Goal: Transaction & Acquisition: Book appointment/travel/reservation

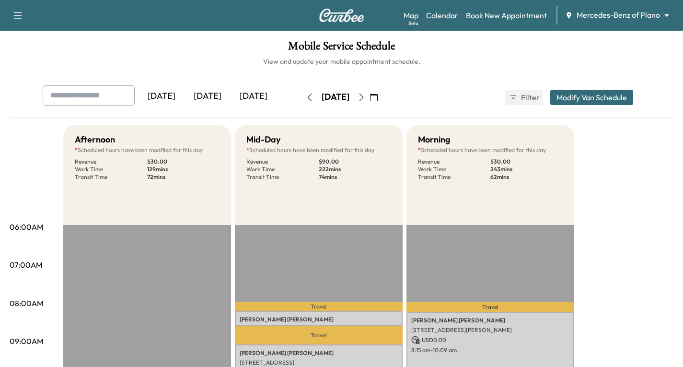
scroll to position [48, 0]
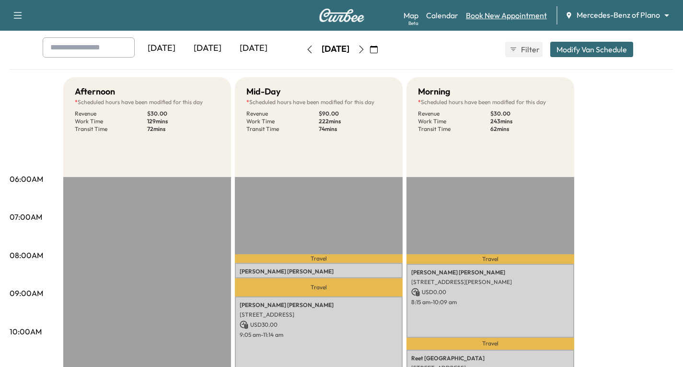
click at [486, 12] on link "Book New Appointment" at bounding box center [506, 16] width 81 height 12
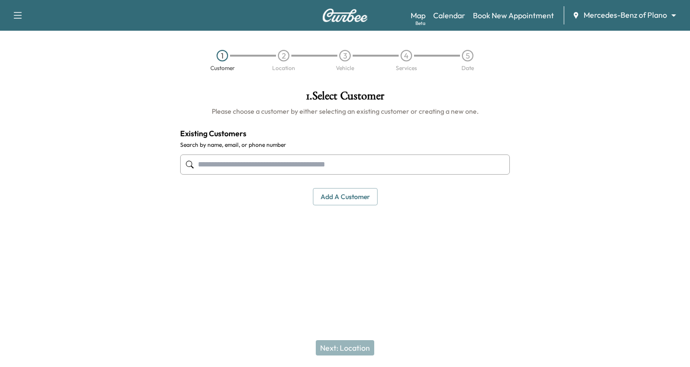
click at [204, 163] on input "text" at bounding box center [345, 164] width 330 height 20
click at [490, 13] on link "Book New Appointment" at bounding box center [513, 16] width 81 height 12
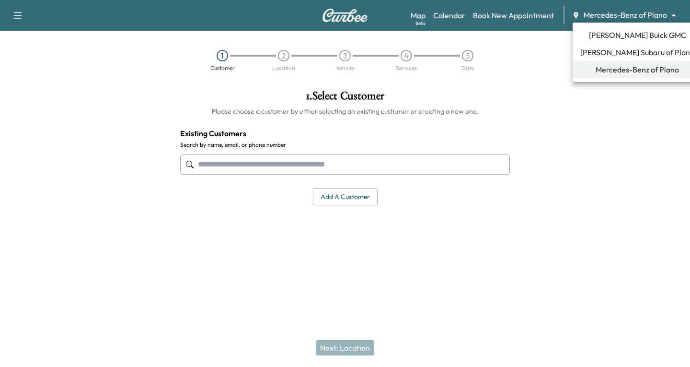
click at [674, 13] on body "Support Log Out Map Beta Calendar Book New Appointment Mercedes-Benz of Plano *…" at bounding box center [345, 183] width 690 height 367
click at [611, 35] on span "[PERSON_NAME] Buick GMC" at bounding box center [637, 35] width 97 height 12
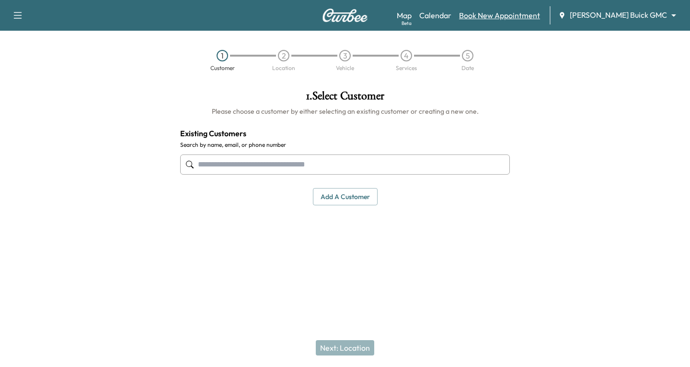
click at [507, 15] on link "Book New Appointment" at bounding box center [499, 16] width 81 height 12
click at [213, 166] on input "text" at bounding box center [345, 164] width 330 height 20
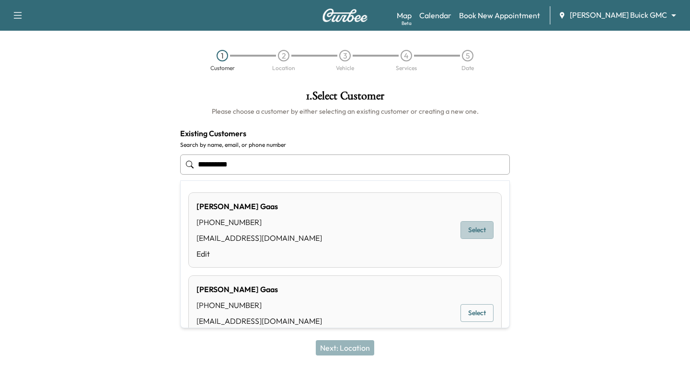
click at [477, 226] on button "Select" at bounding box center [477, 230] width 33 height 18
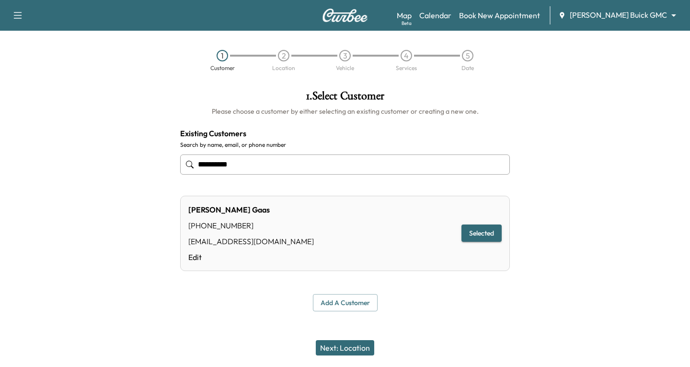
type input "**********"
click at [338, 346] on button "Next: Location" at bounding box center [345, 347] width 58 height 15
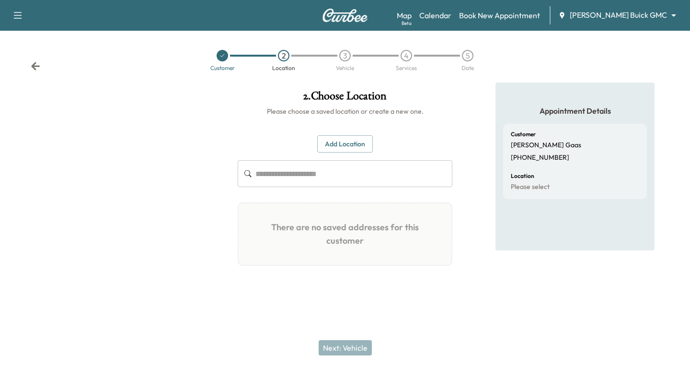
click at [330, 143] on button "Add Location" at bounding box center [345, 144] width 56 height 18
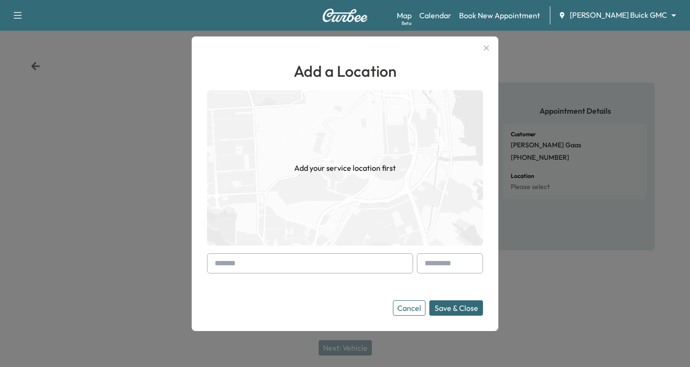
click at [212, 266] on div at bounding box center [217, 263] width 12 height 12
click at [209, 264] on input "text" at bounding box center [310, 263] width 206 height 20
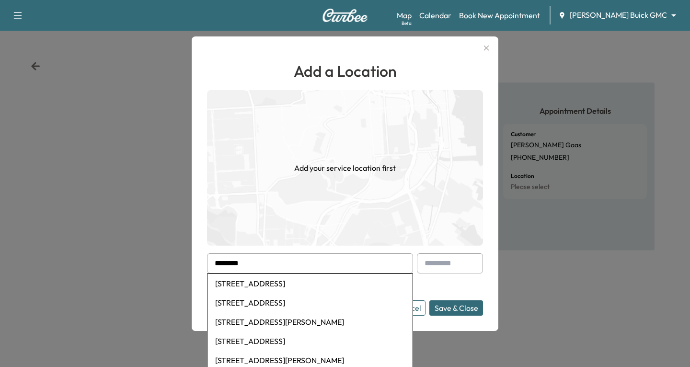
click at [269, 282] on li "[STREET_ADDRESS]" at bounding box center [310, 283] width 205 height 19
type input "**********"
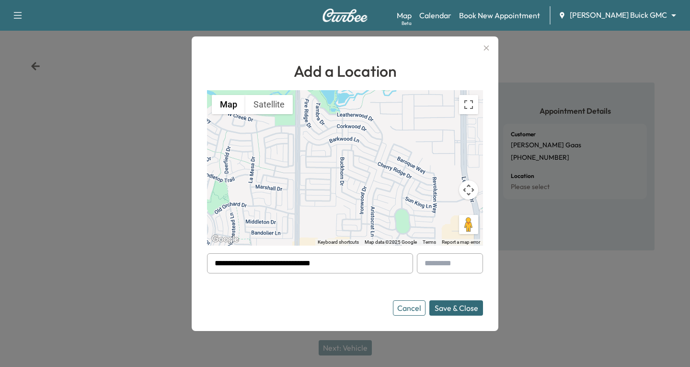
click at [454, 309] on button "Save & Close" at bounding box center [457, 307] width 54 height 15
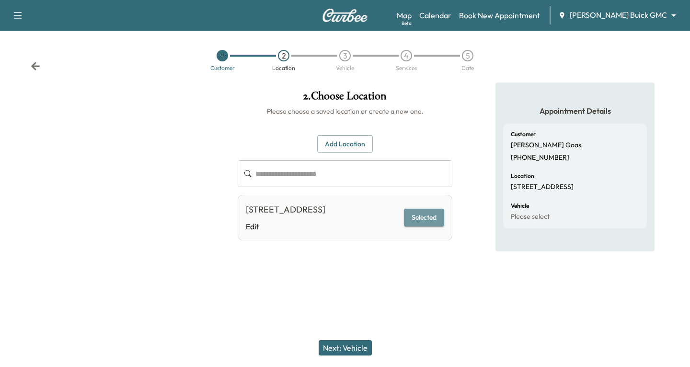
click at [426, 226] on button "Selected" at bounding box center [424, 218] width 40 height 18
click at [358, 350] on button "Next: Vehicle" at bounding box center [345, 347] width 53 height 15
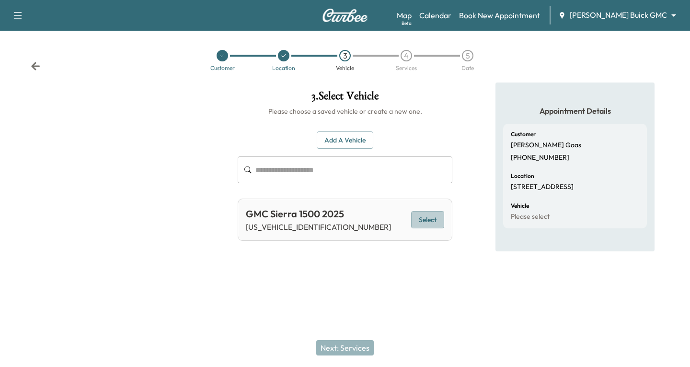
click at [418, 219] on button "Select" at bounding box center [427, 220] width 33 height 18
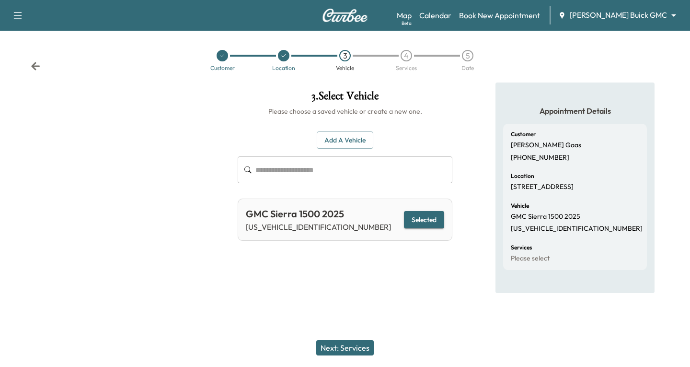
click at [333, 345] on button "Next: Services" at bounding box center [345, 347] width 58 height 15
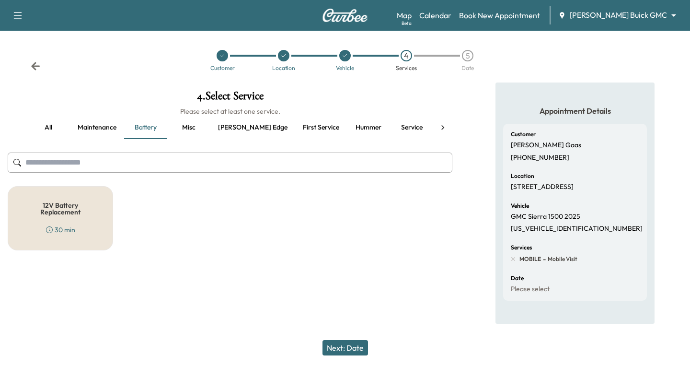
click at [390, 129] on button "Service" at bounding box center [411, 127] width 43 height 23
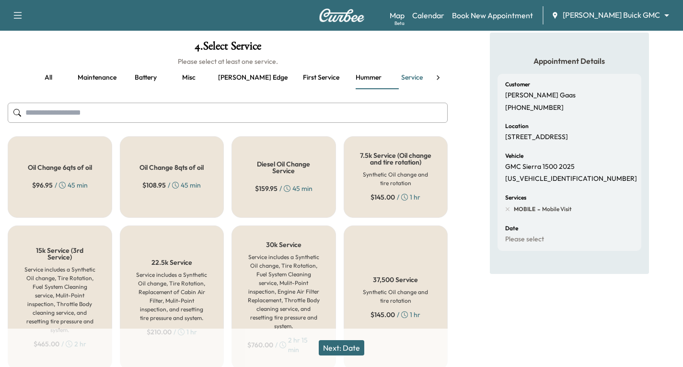
scroll to position [34, 0]
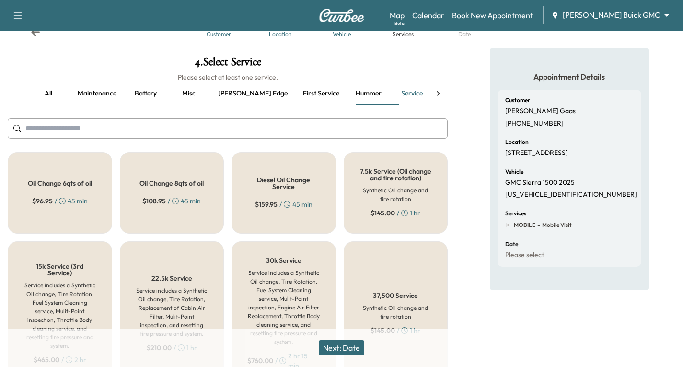
click at [95, 89] on button "Maintenance" at bounding box center [97, 93] width 54 height 23
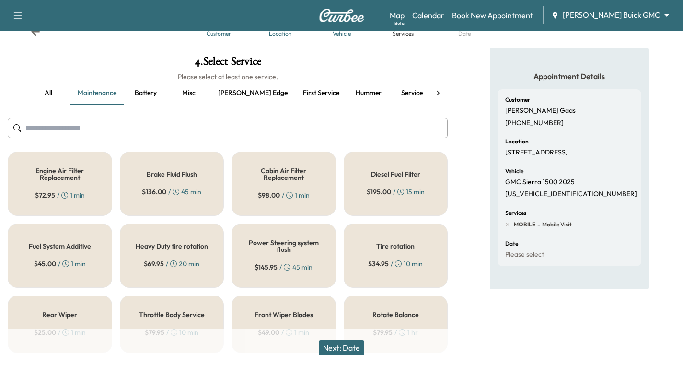
scroll to position [0, 0]
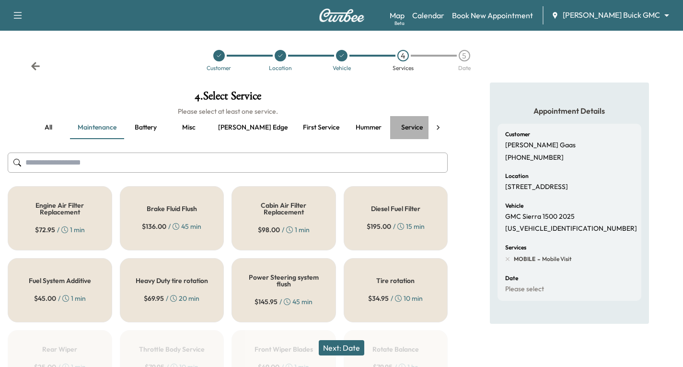
click at [390, 128] on button "Service" at bounding box center [411, 127] width 43 height 23
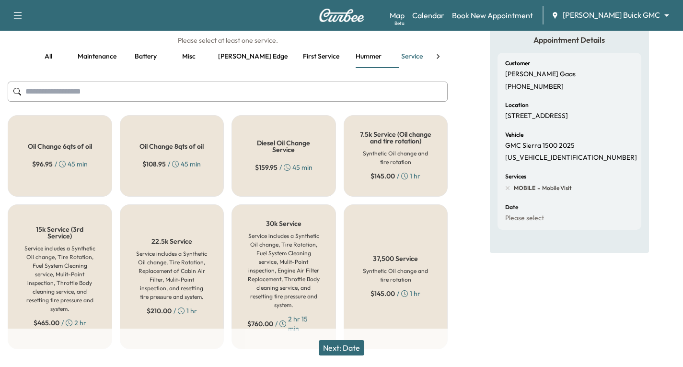
scroll to position [82, 0]
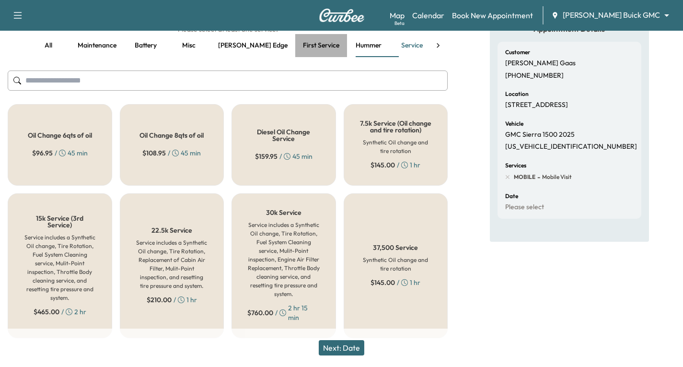
click at [295, 44] on button "First service" at bounding box center [321, 45] width 52 height 23
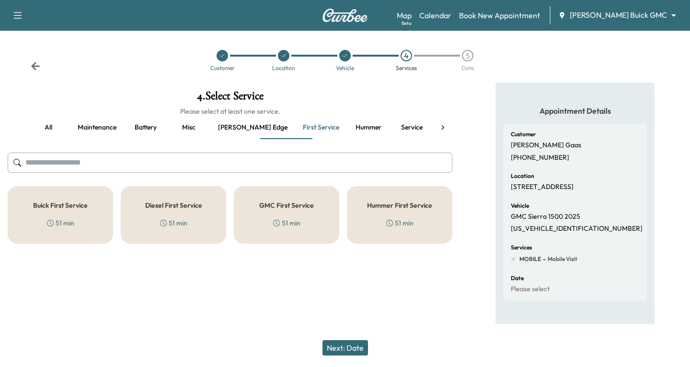
click at [293, 212] on div "GMC First Service 51 min" at bounding box center [286, 215] width 105 height 58
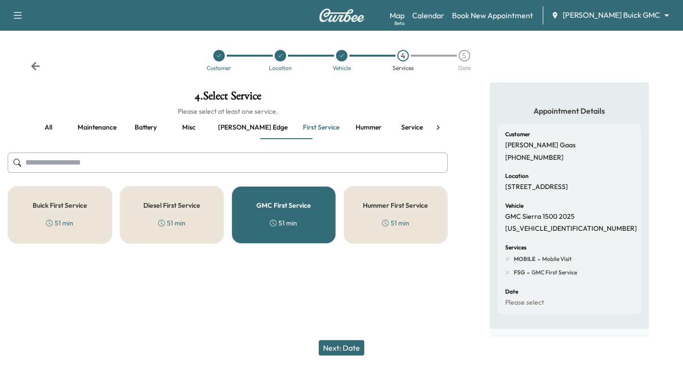
click at [356, 347] on button "Next: Date" at bounding box center [342, 347] width 46 height 15
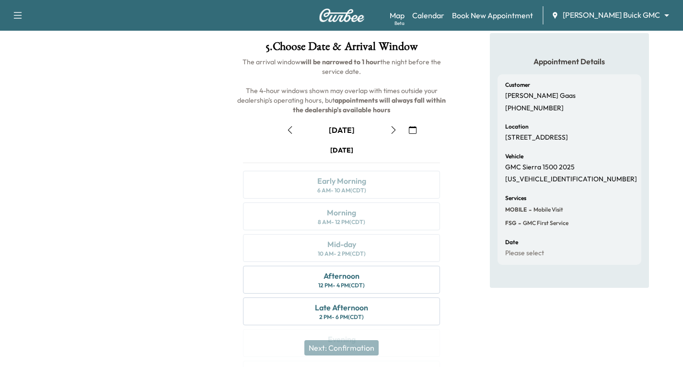
scroll to position [96, 0]
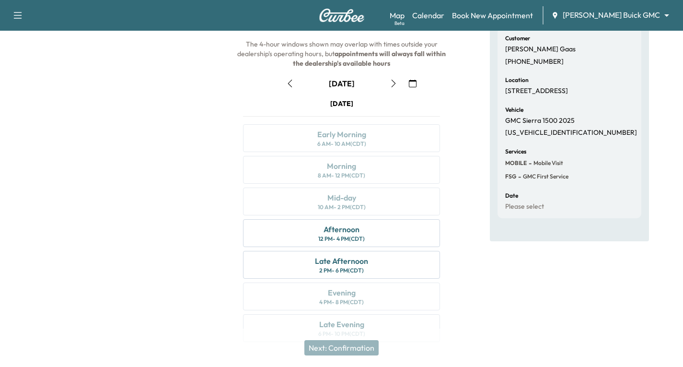
click at [391, 83] on icon "button" at bounding box center [394, 84] width 8 height 8
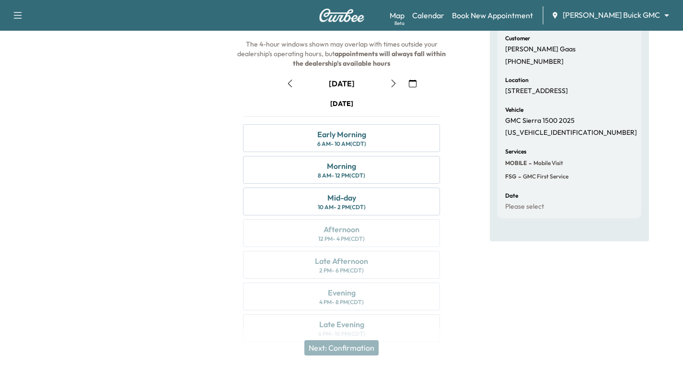
click at [395, 83] on icon "button" at bounding box center [394, 84] width 8 height 8
click at [290, 85] on icon "button" at bounding box center [290, 84] width 4 height 8
click at [395, 83] on icon "button" at bounding box center [393, 84] width 4 height 8
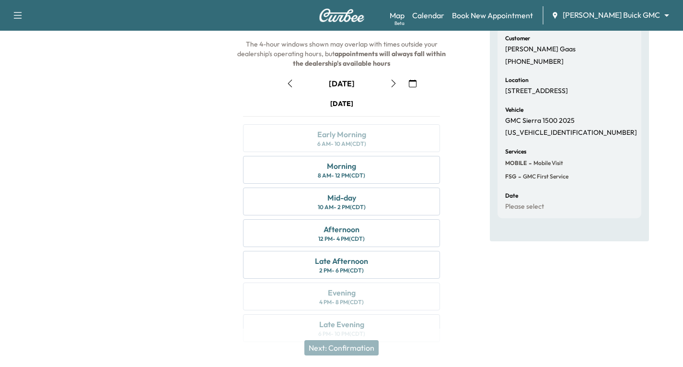
click at [290, 82] on icon "button" at bounding box center [290, 84] width 8 height 8
click at [383, 166] on div "Morning 8 AM - 12 PM (CDT)" at bounding box center [341, 170] width 197 height 28
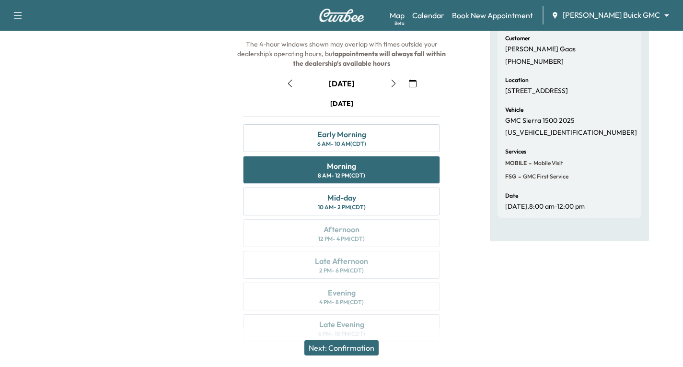
click at [371, 344] on button "Next: Confirmation" at bounding box center [341, 347] width 74 height 15
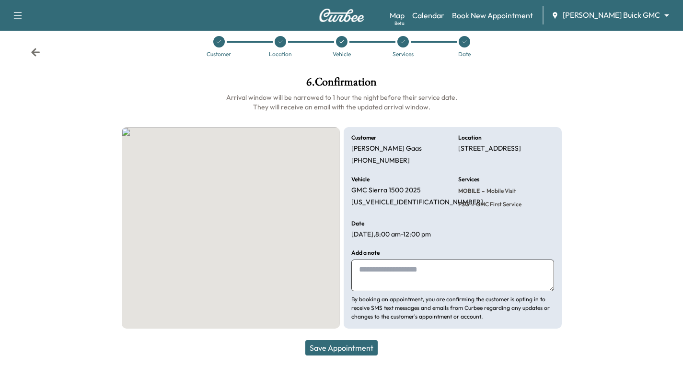
scroll to position [14, 0]
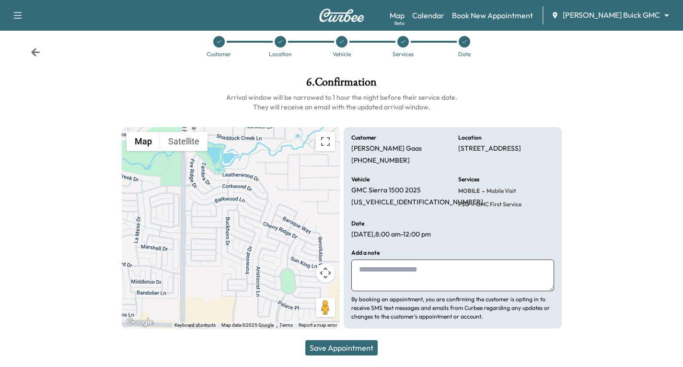
click at [356, 342] on button "Save Appointment" at bounding box center [341, 347] width 72 height 15
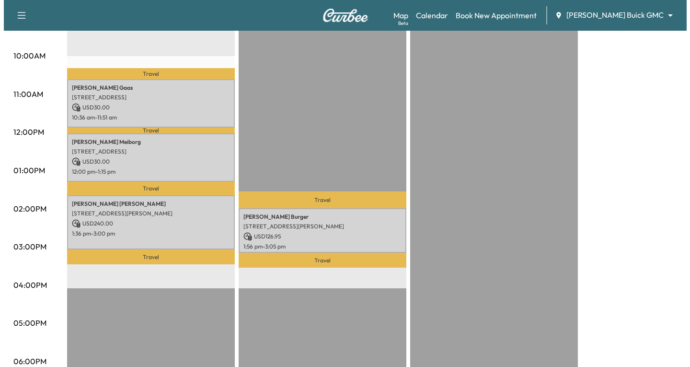
scroll to position [336, 0]
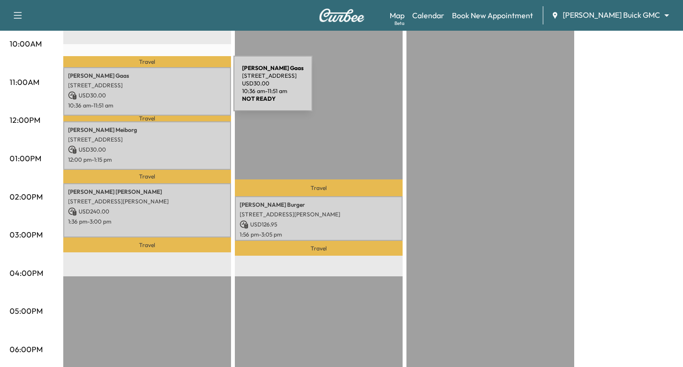
click at [162, 91] on p "USD 30.00" at bounding box center [147, 95] width 158 height 9
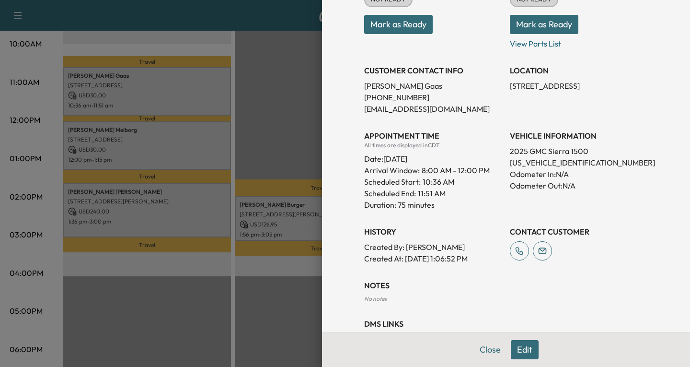
scroll to position [189, 0]
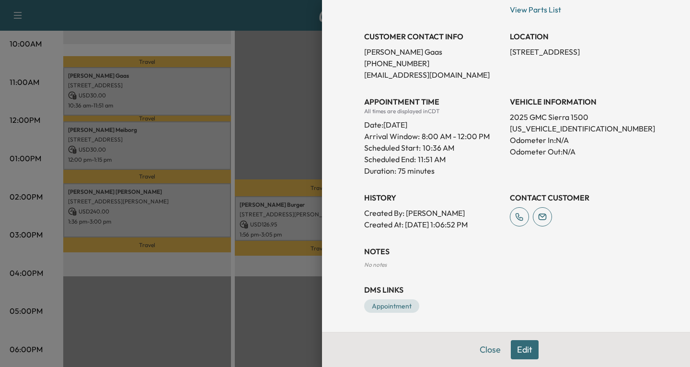
click at [515, 351] on button "Edit" at bounding box center [525, 349] width 28 height 19
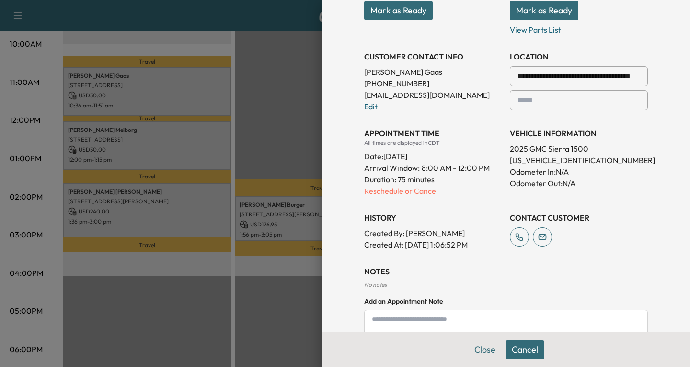
scroll to position [210, 0]
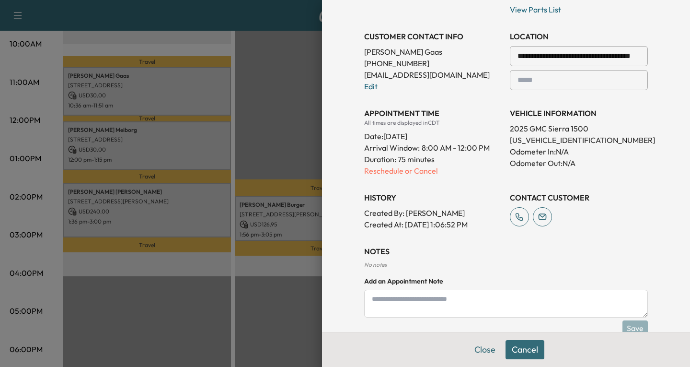
click at [373, 295] on textarea at bounding box center [506, 304] width 284 height 28
type textarea "**********"
click at [623, 326] on button "Save" at bounding box center [635, 327] width 25 height 15
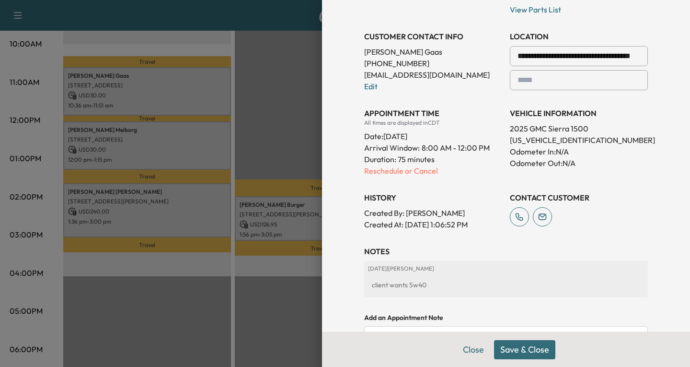
click at [524, 355] on button "Save & Close" at bounding box center [524, 349] width 61 height 19
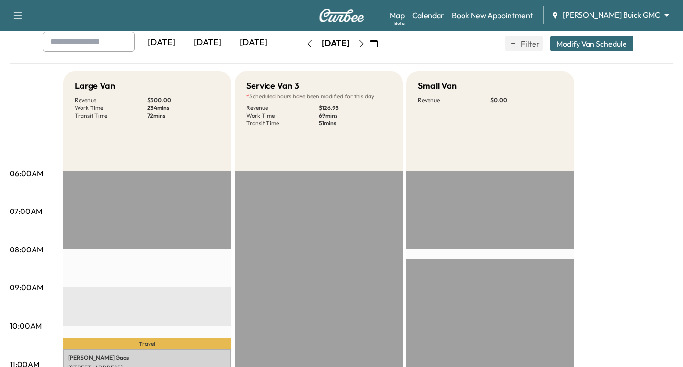
scroll to position [48, 0]
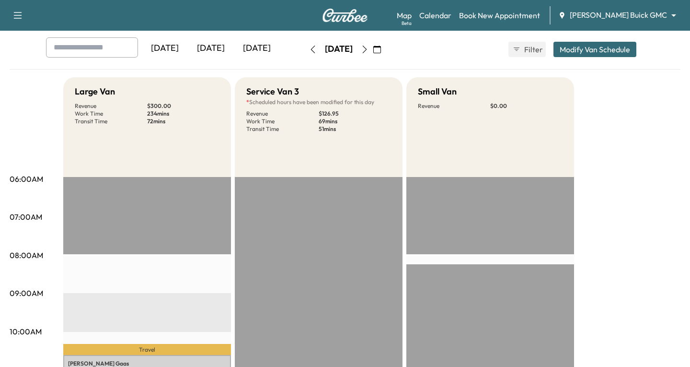
click at [665, 15] on body "Support Log Out Map Beta Calendar Book New Appointment [PERSON_NAME] Buick GMC …" at bounding box center [345, 135] width 690 height 367
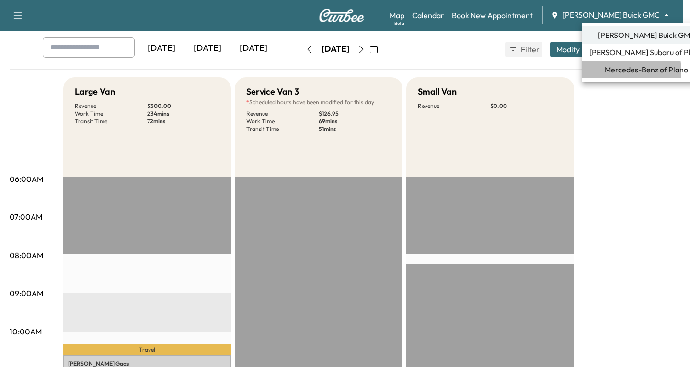
click at [619, 71] on span "Mercedes-Benz of Plano" at bounding box center [646, 70] width 83 height 12
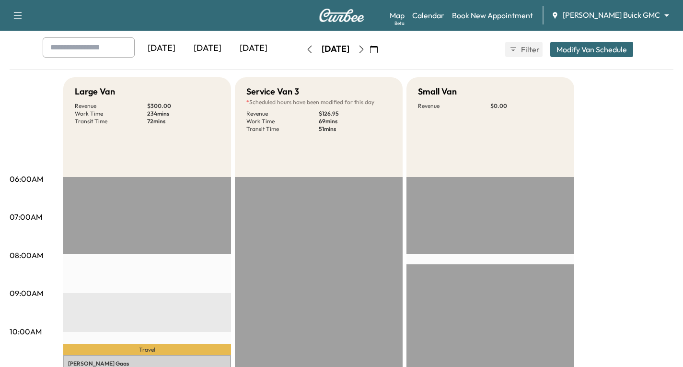
scroll to position [0, 0]
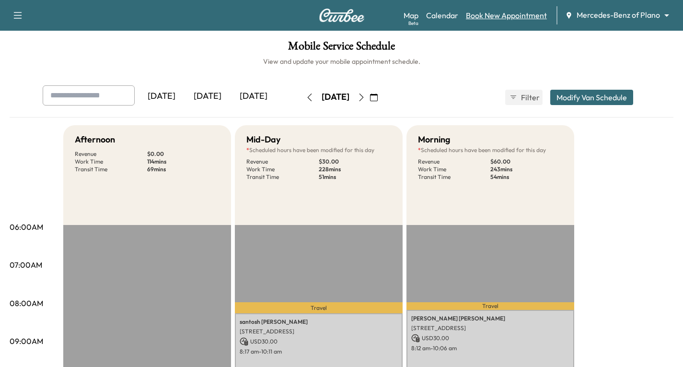
click at [507, 14] on link "Book New Appointment" at bounding box center [506, 16] width 81 height 12
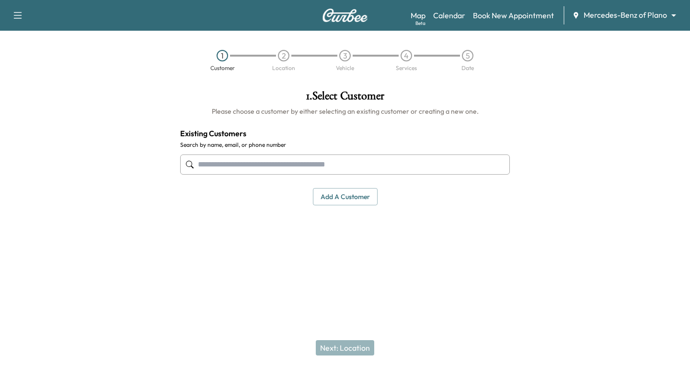
click at [218, 163] on input "text" at bounding box center [345, 164] width 330 height 20
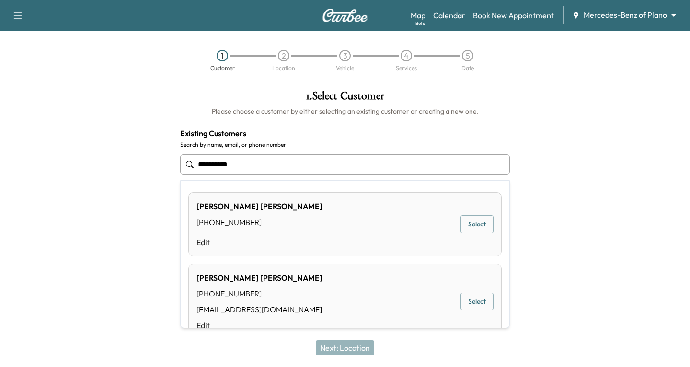
click at [468, 298] on button "Select" at bounding box center [477, 301] width 33 height 18
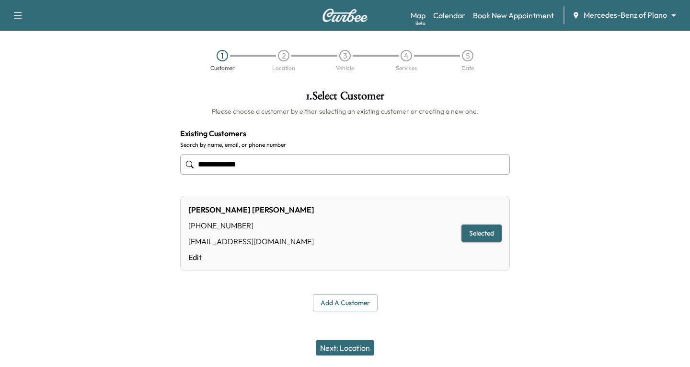
type input "**********"
click at [355, 348] on button "Next: Location" at bounding box center [345, 347] width 58 height 15
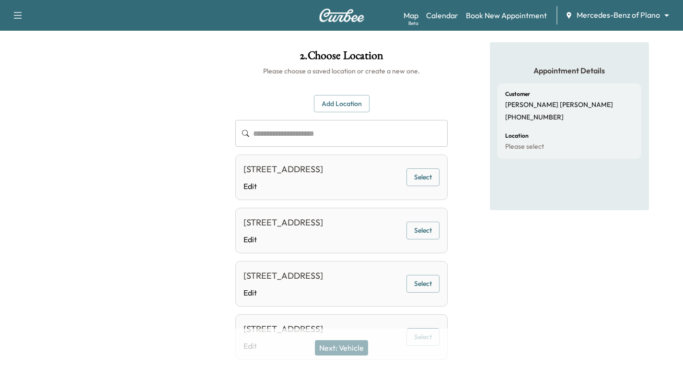
scroll to position [33, 0]
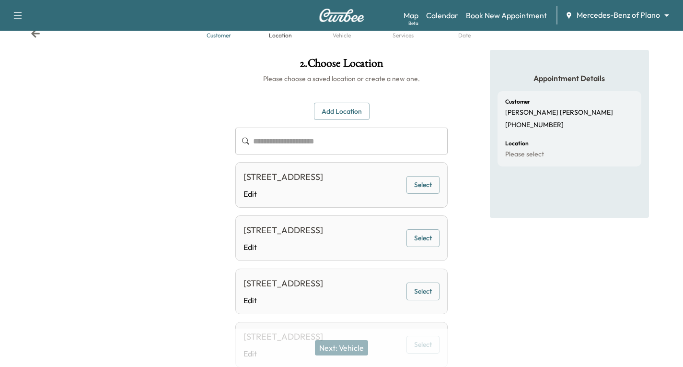
click at [420, 194] on button "Select" at bounding box center [423, 185] width 33 height 18
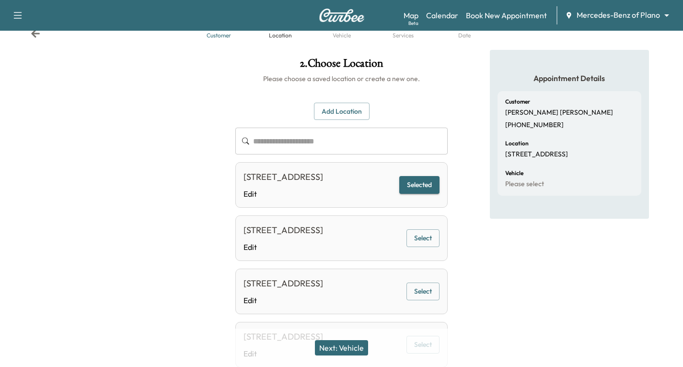
click at [341, 345] on button "Next: Vehicle" at bounding box center [341, 347] width 53 height 15
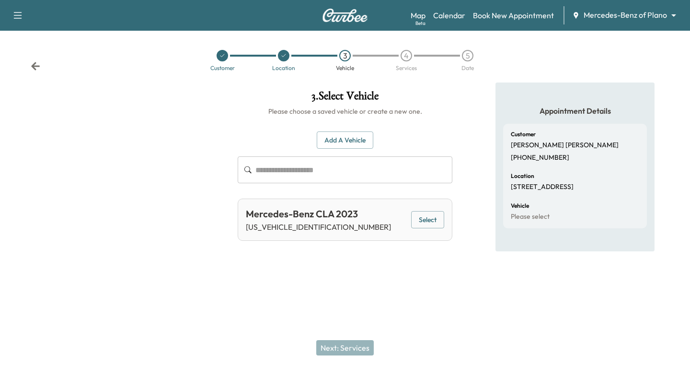
click at [416, 221] on button "Select" at bounding box center [427, 220] width 33 height 18
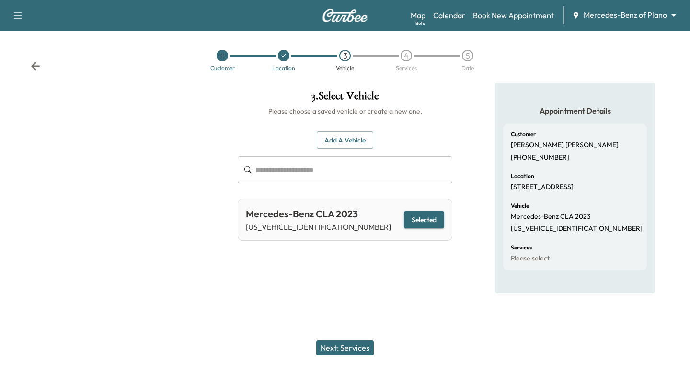
click at [334, 347] on button "Next: Services" at bounding box center [345, 347] width 58 height 15
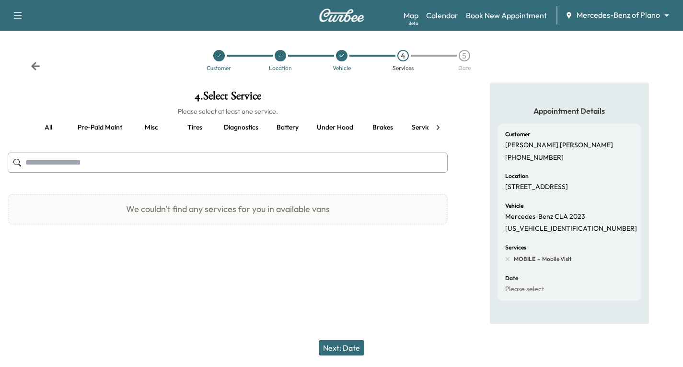
click at [95, 127] on button "Pre-paid maint" at bounding box center [100, 127] width 60 height 23
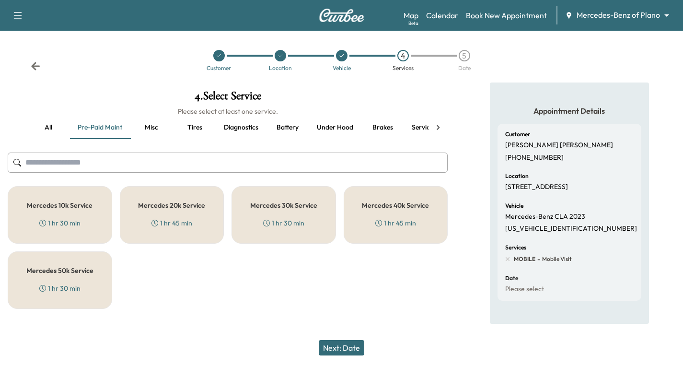
click at [273, 220] on div "1 hr 30 min" at bounding box center [283, 223] width 41 height 10
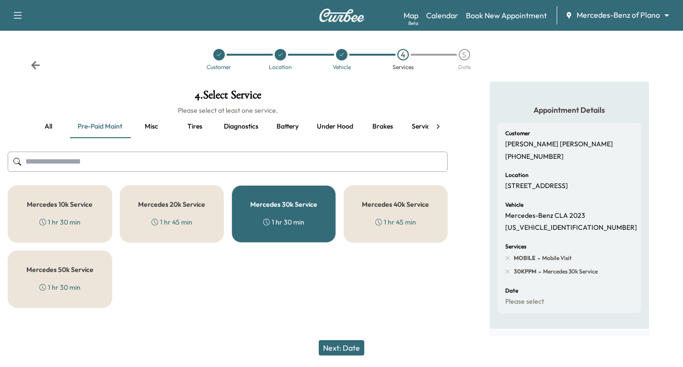
scroll to position [18, 0]
click at [341, 346] on button "Next: Date" at bounding box center [342, 347] width 46 height 15
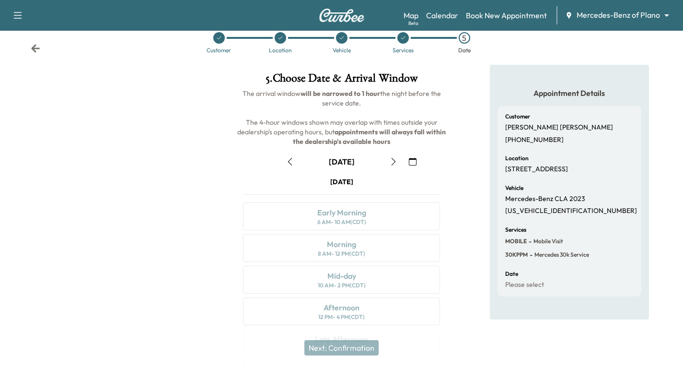
click at [414, 162] on icon "button" at bounding box center [413, 162] width 8 height 8
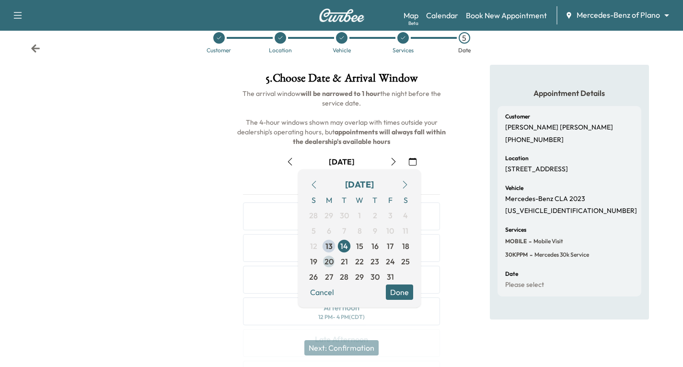
click at [330, 263] on span "20" at bounding box center [329, 262] width 9 height 12
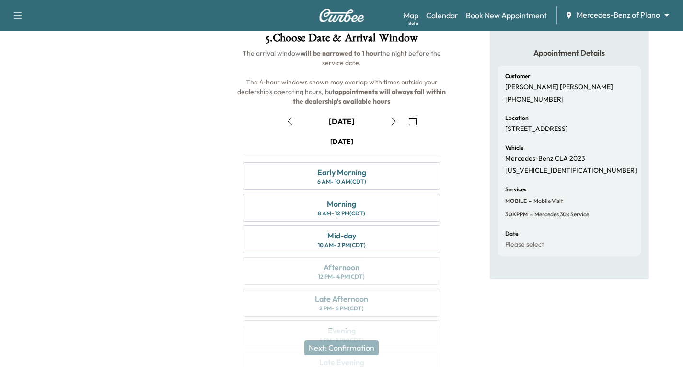
scroll to position [113, 0]
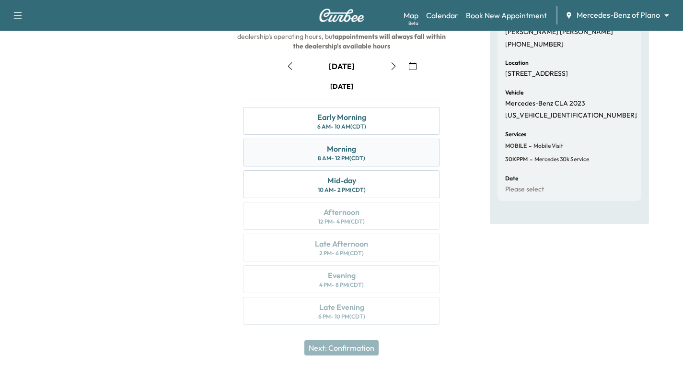
click at [372, 150] on div "Morning 8 AM - 12 PM (CDT)" at bounding box center [341, 153] width 197 height 28
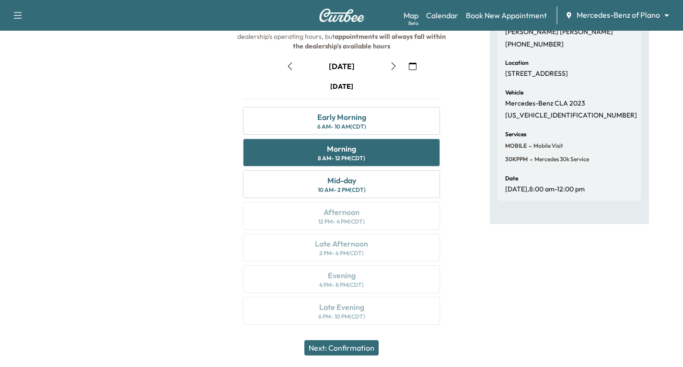
click at [353, 350] on button "Next: Confirmation" at bounding box center [341, 347] width 74 height 15
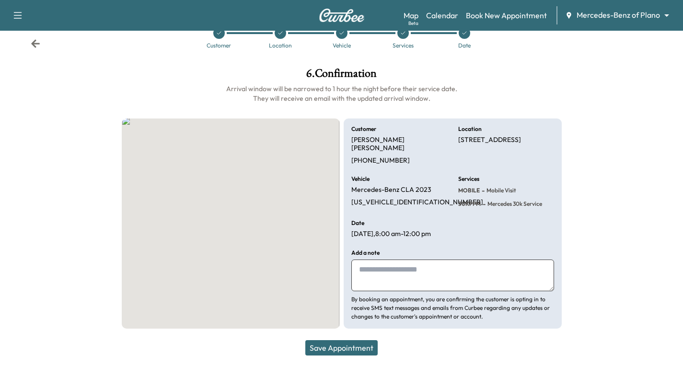
scroll to position [27, 0]
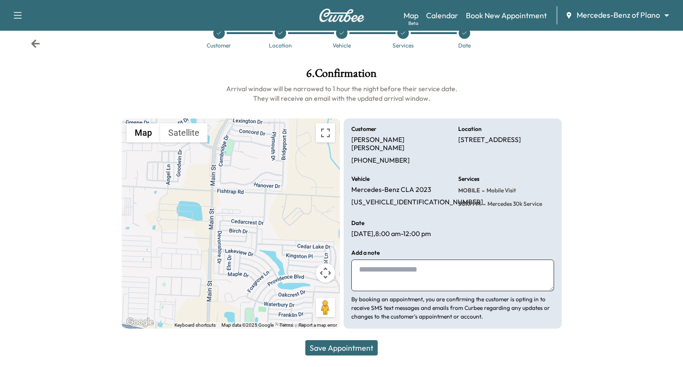
click at [344, 345] on button "Save Appointment" at bounding box center [341, 347] width 72 height 15
